Goal: Navigation & Orientation: Find specific page/section

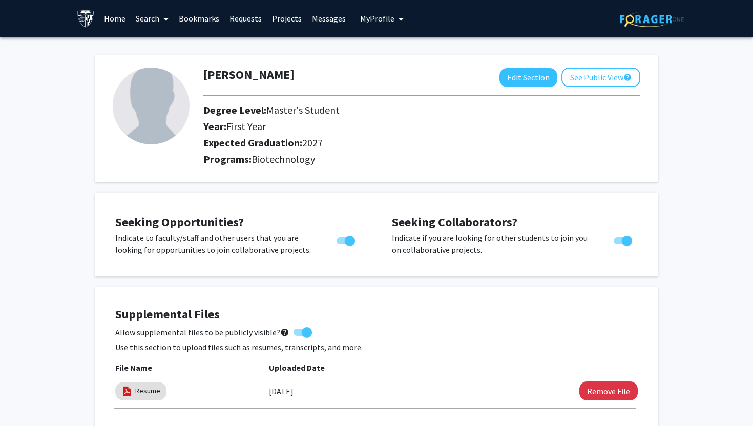
click at [284, 18] on link "Projects" at bounding box center [287, 19] width 40 height 36
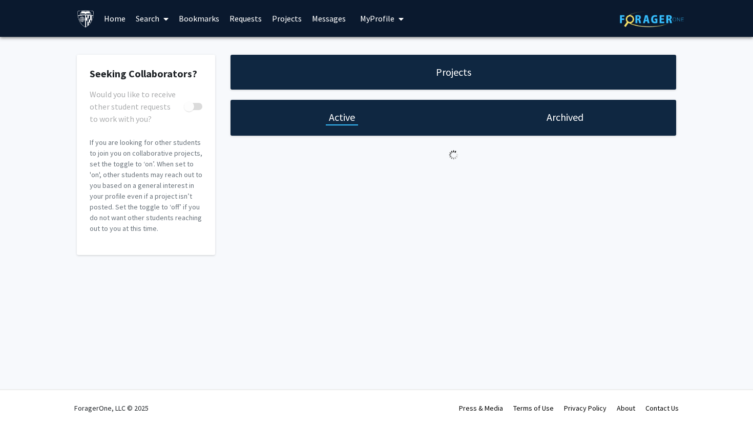
click at [156, 19] on link "Search" at bounding box center [152, 19] width 43 height 36
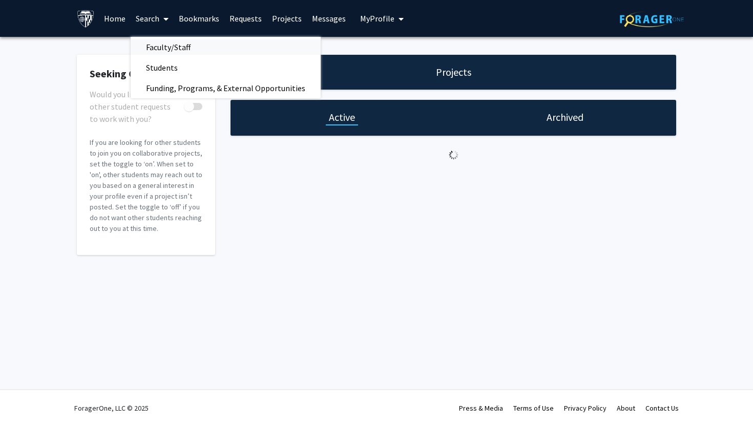
click at [179, 43] on span "Faculty/Staff" at bounding box center [168, 47] width 75 height 21
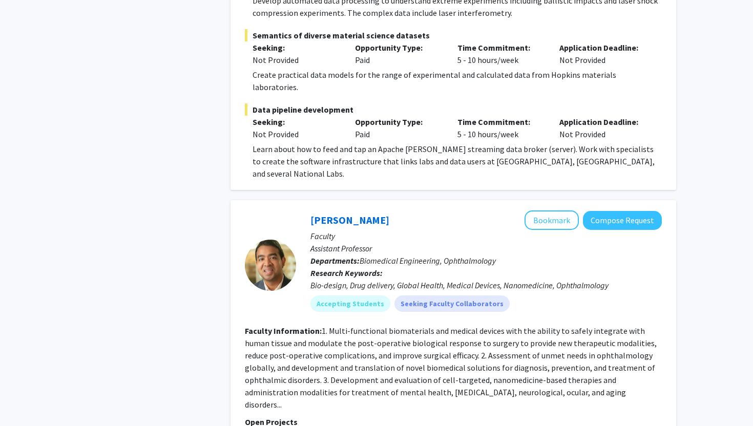
scroll to position [3472, 0]
